Goal: Check status

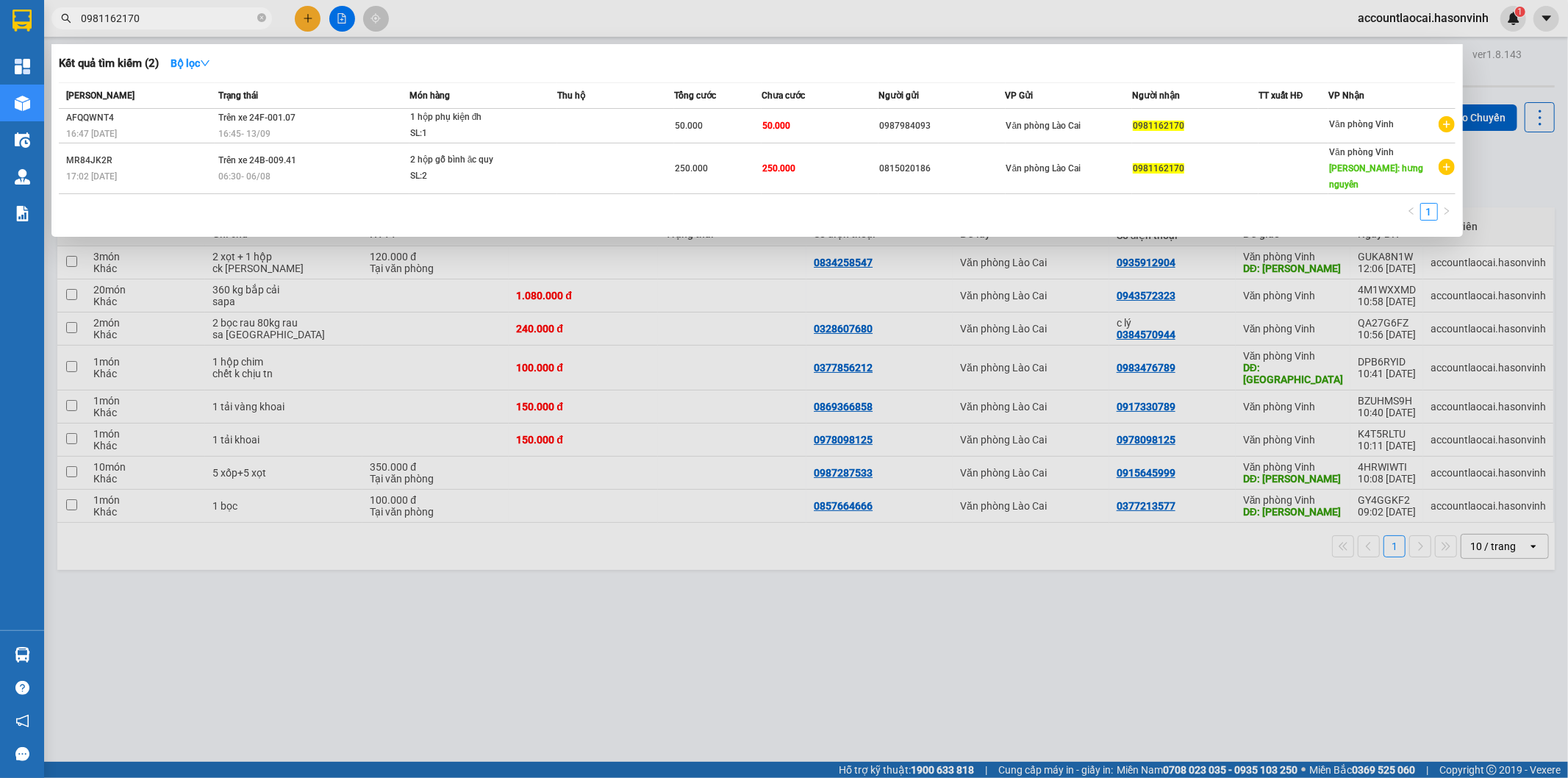
drag, startPoint x: 0, startPoint y: 0, endPoint x: 63, endPoint y: 41, distance: 75.2
click at [63, 31] on div "Kết quả tìm kiếm ( 2 ) Bộ lọc Mã ĐH Trạng thái Món hàng Thu hộ Tổng cước Chưa c…" at bounding box center [143, 18] width 287 height 26
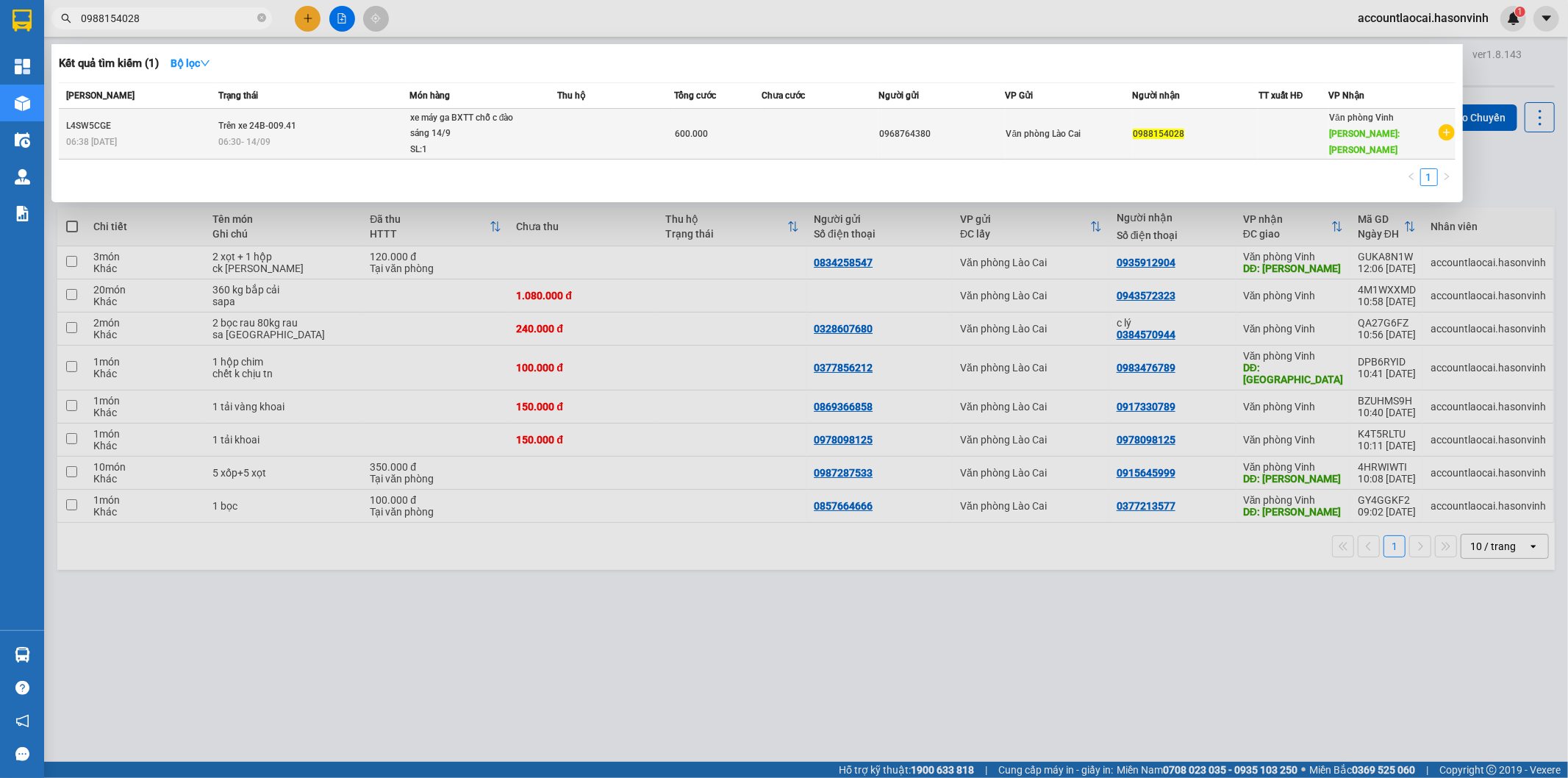
type input "0988154028"
click at [562, 138] on td at bounding box center [615, 133] width 117 height 51
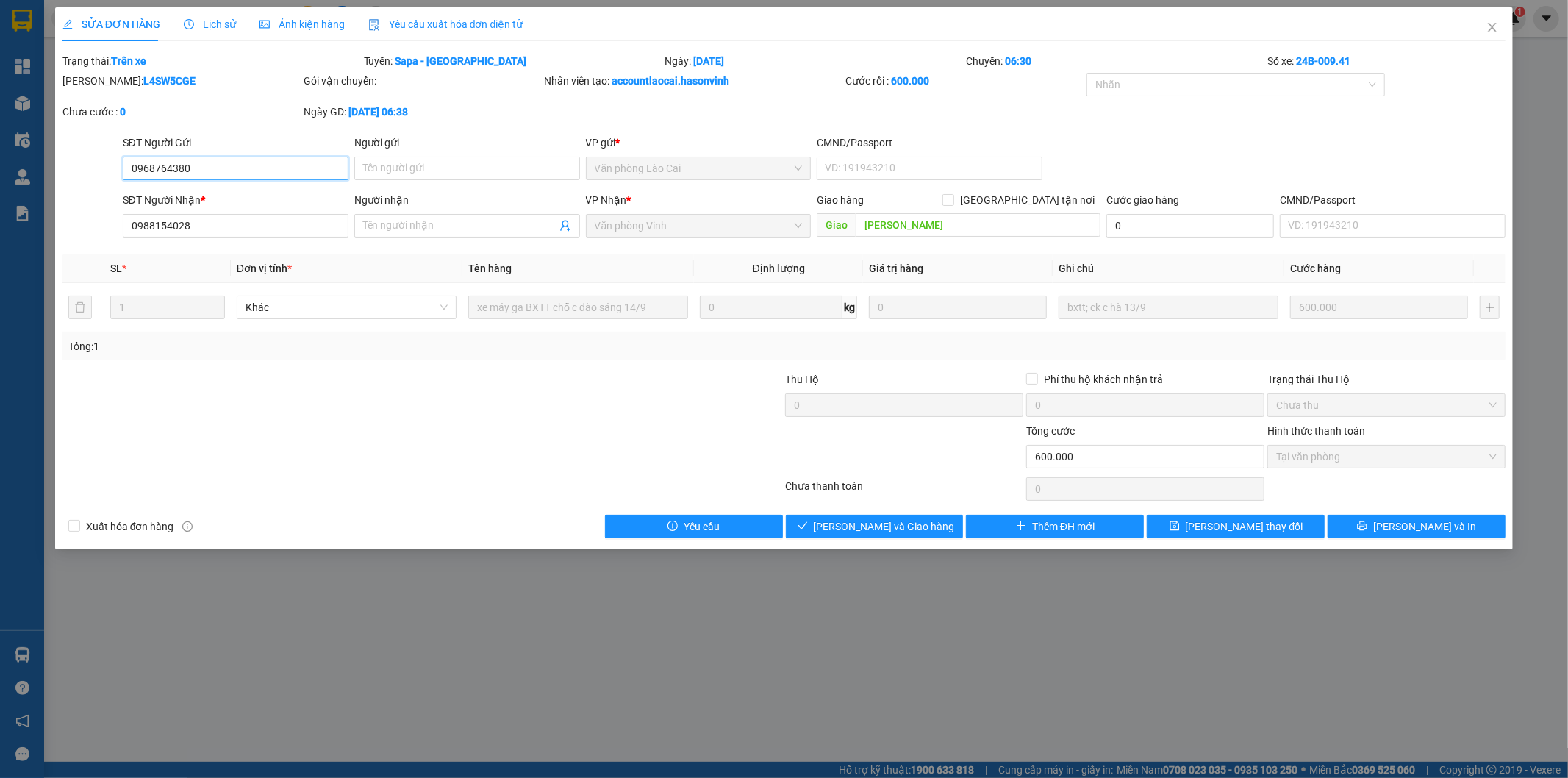
type input "0968764380"
type input "0988154028"
type input "[PERSON_NAME]"
type input "600.000"
click at [1491, 24] on icon "close" at bounding box center [1493, 27] width 12 height 12
